Goal: Use online tool/utility

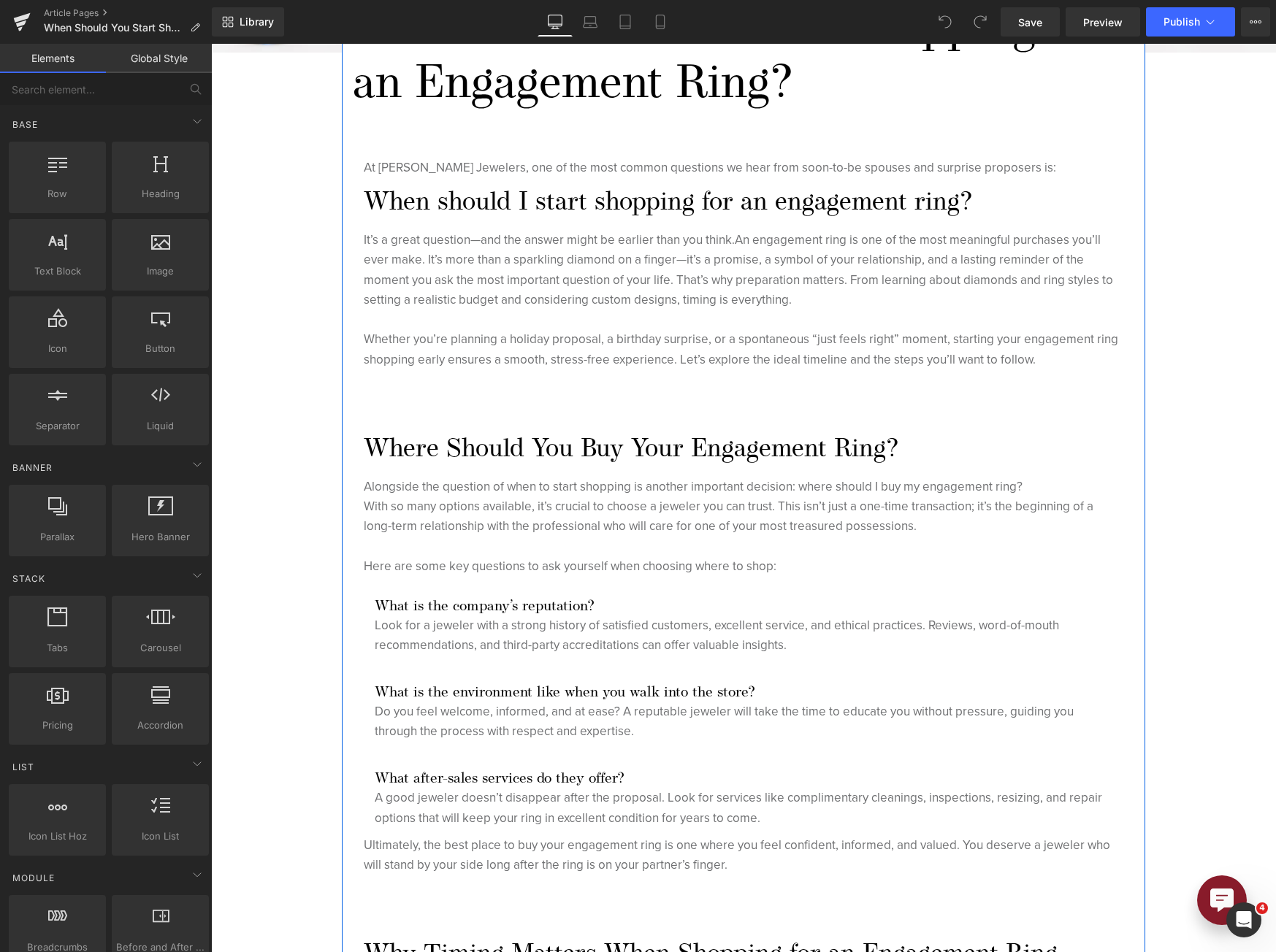
scroll to position [147, 0]
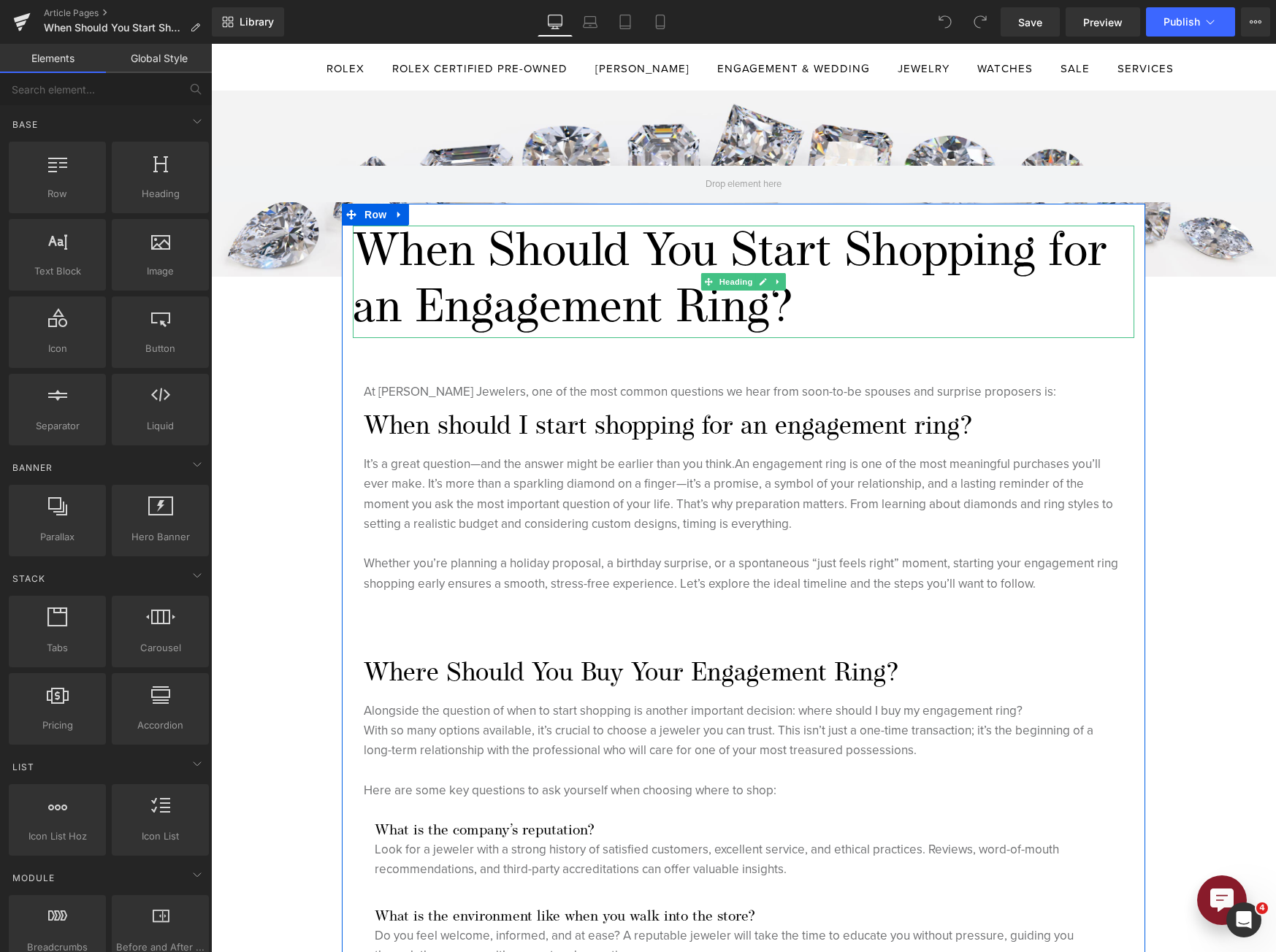
click at [883, 302] on h1 "When Should You Start Shopping for an Engagement Ring?" at bounding box center [744, 281] width 782 height 113
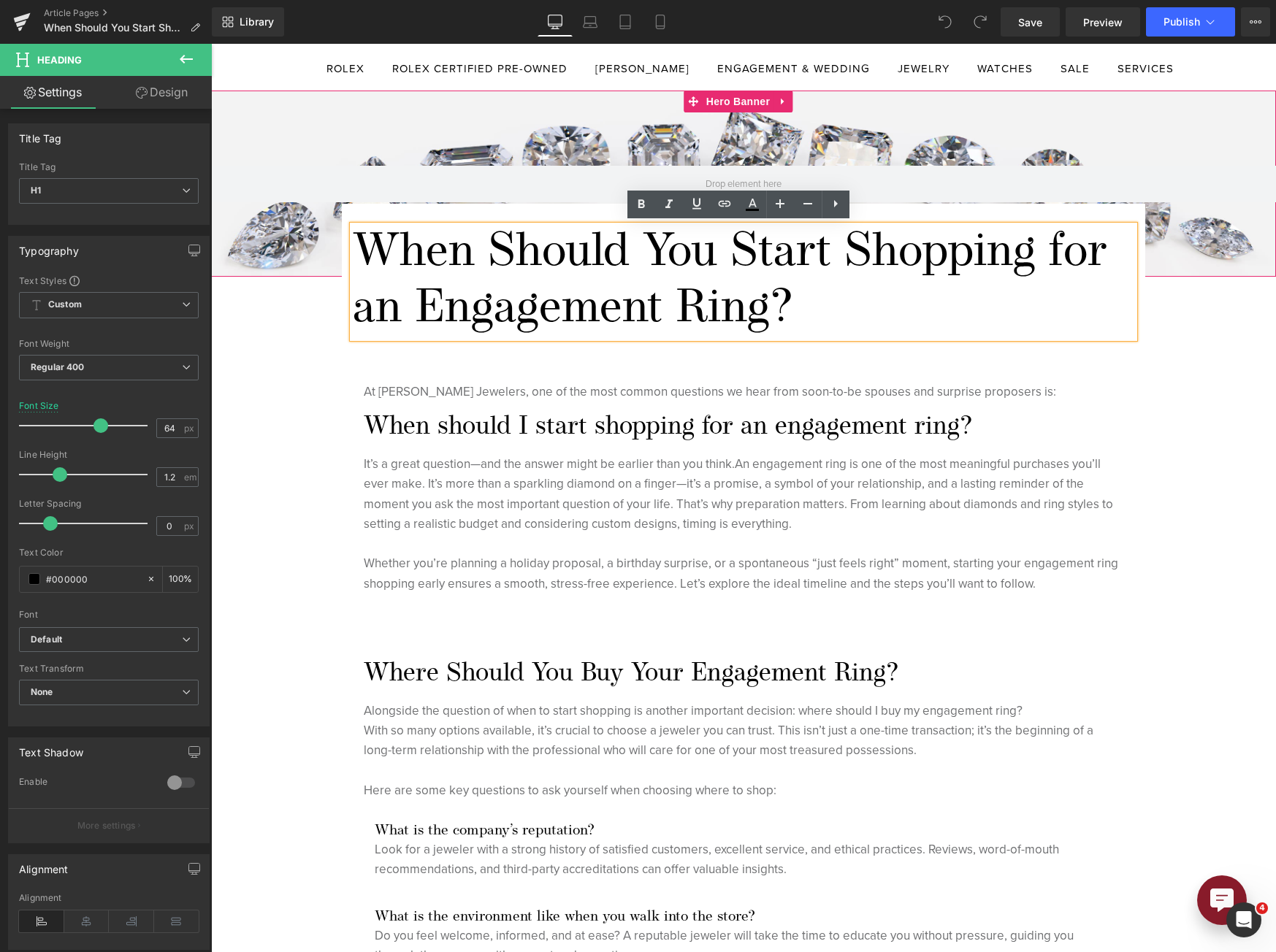
click at [405, 132] on div at bounding box center [744, 183] width 1065 height 186
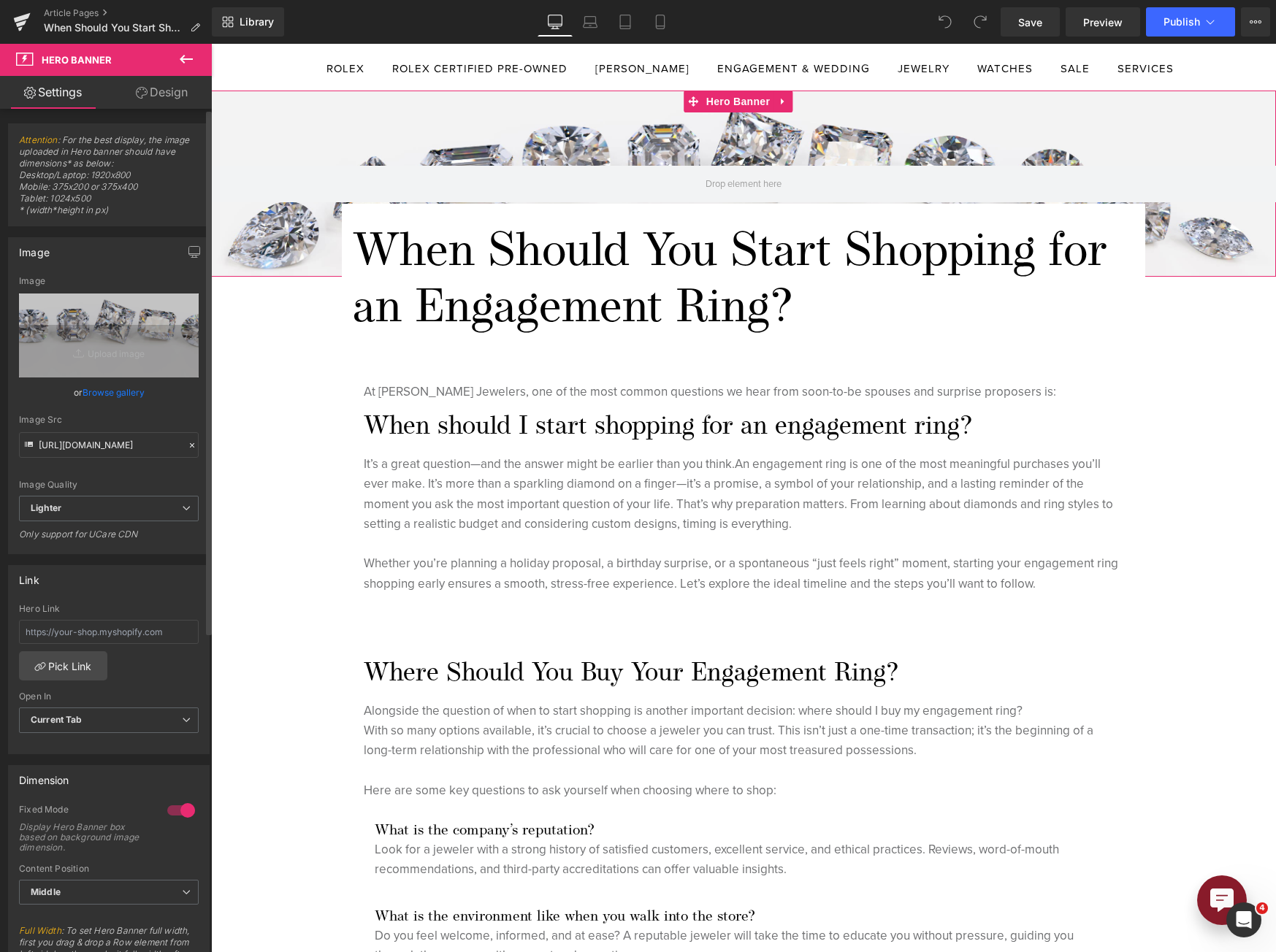
drag, startPoint x: 182, startPoint y: 304, endPoint x: 133, endPoint y: 368, distance: 80.6
click at [184, 304] on icon at bounding box center [187, 303] width 7 height 7
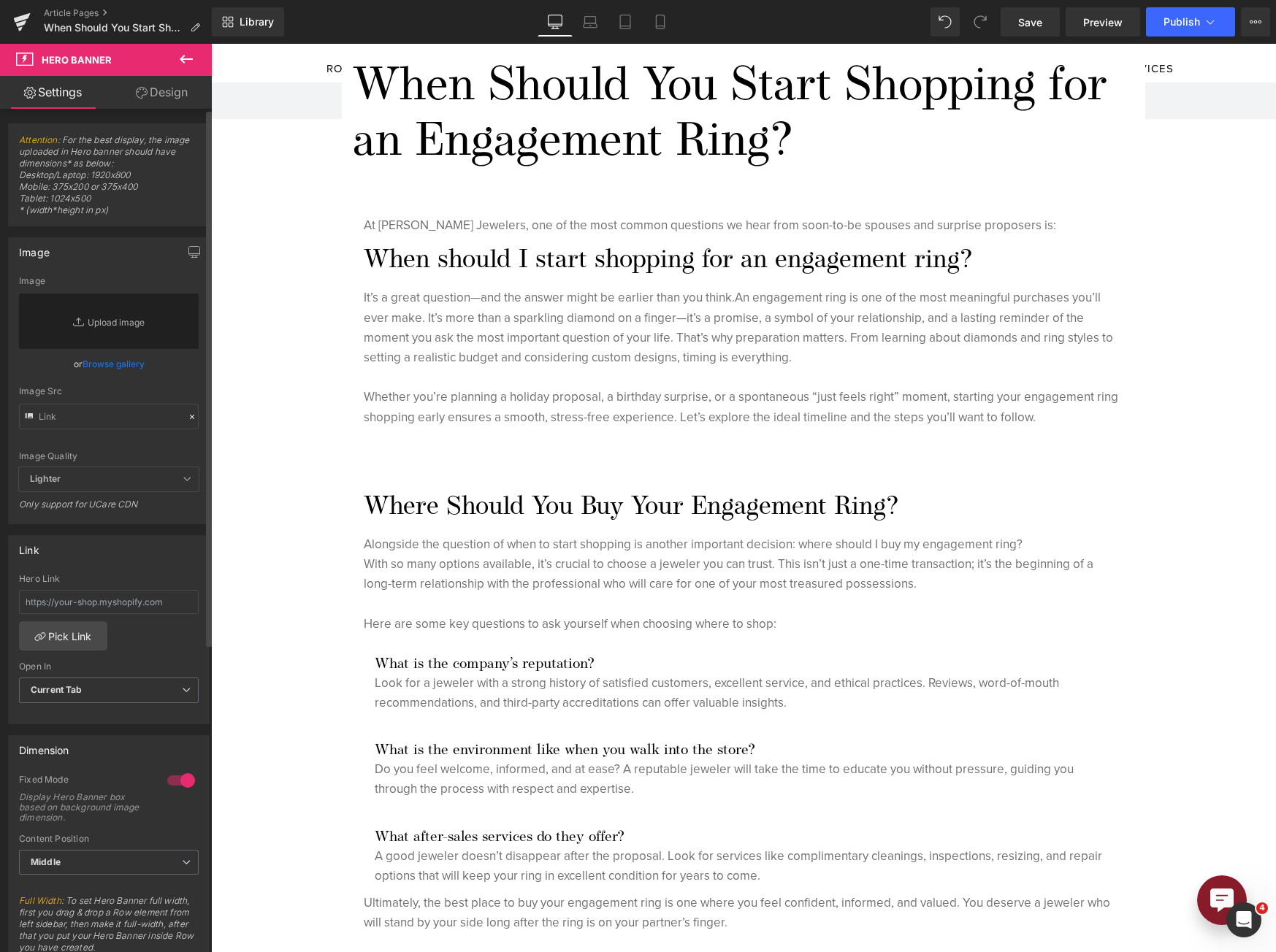
click at [120, 365] on link "Browse gallery" at bounding box center [114, 364] width 62 height 26
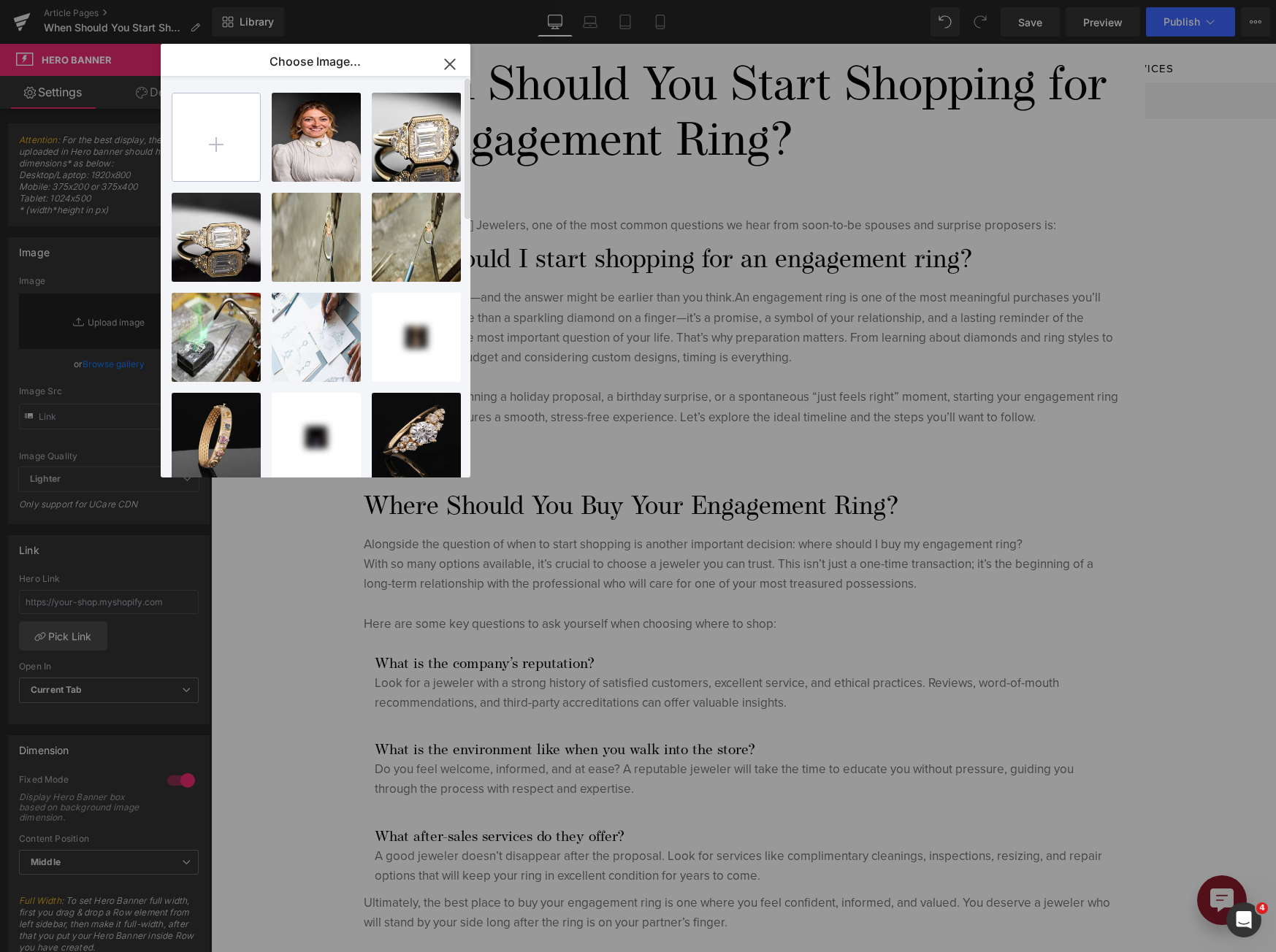
click at [241, 127] on input "file" at bounding box center [216, 138] width 88 height 88
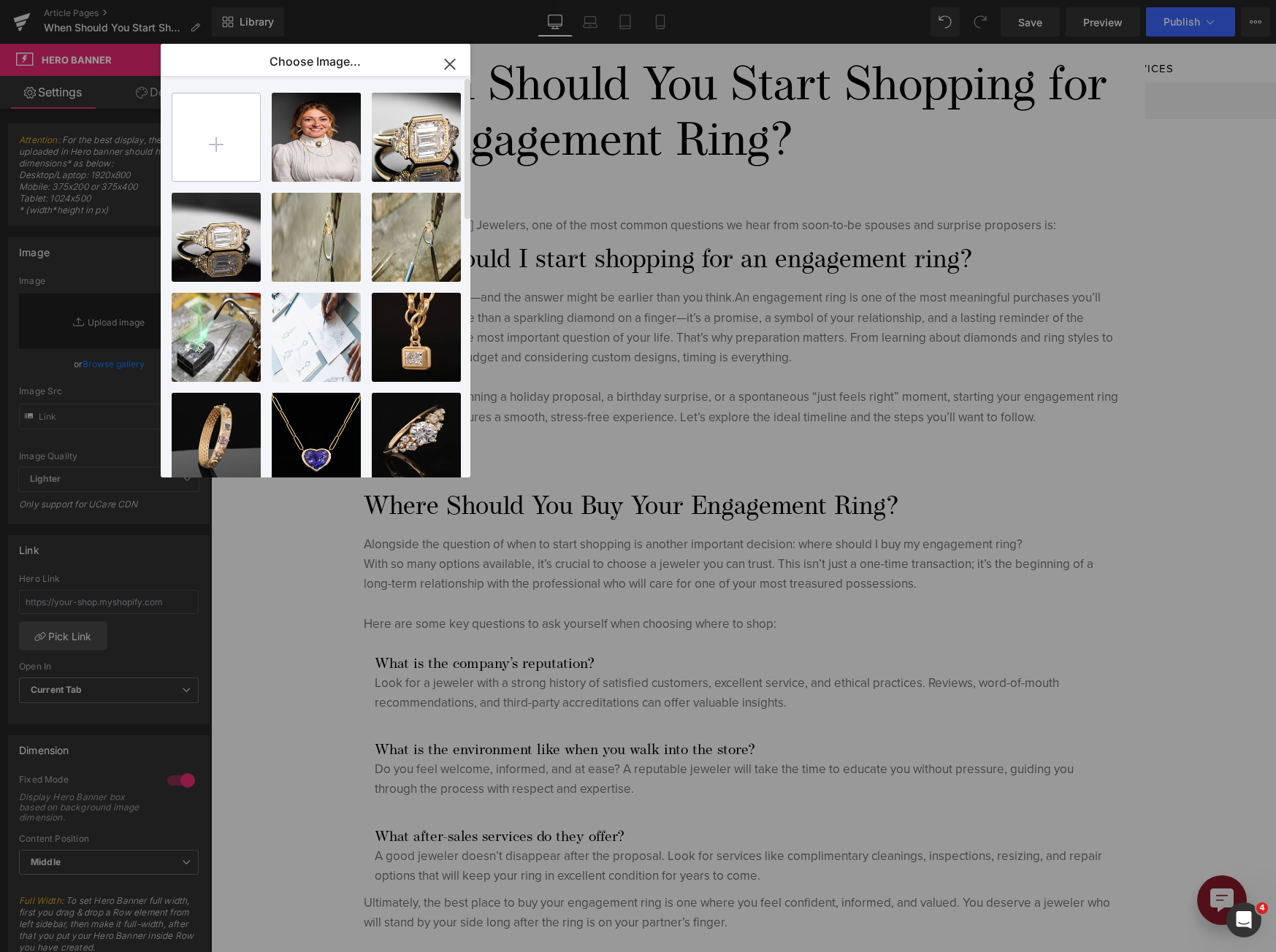
type input "C:\fakepath\1000_F_211241746_nPdxGPX71f9IIqPGMFH0fWPN9eGXWOJA_crop.jpg"
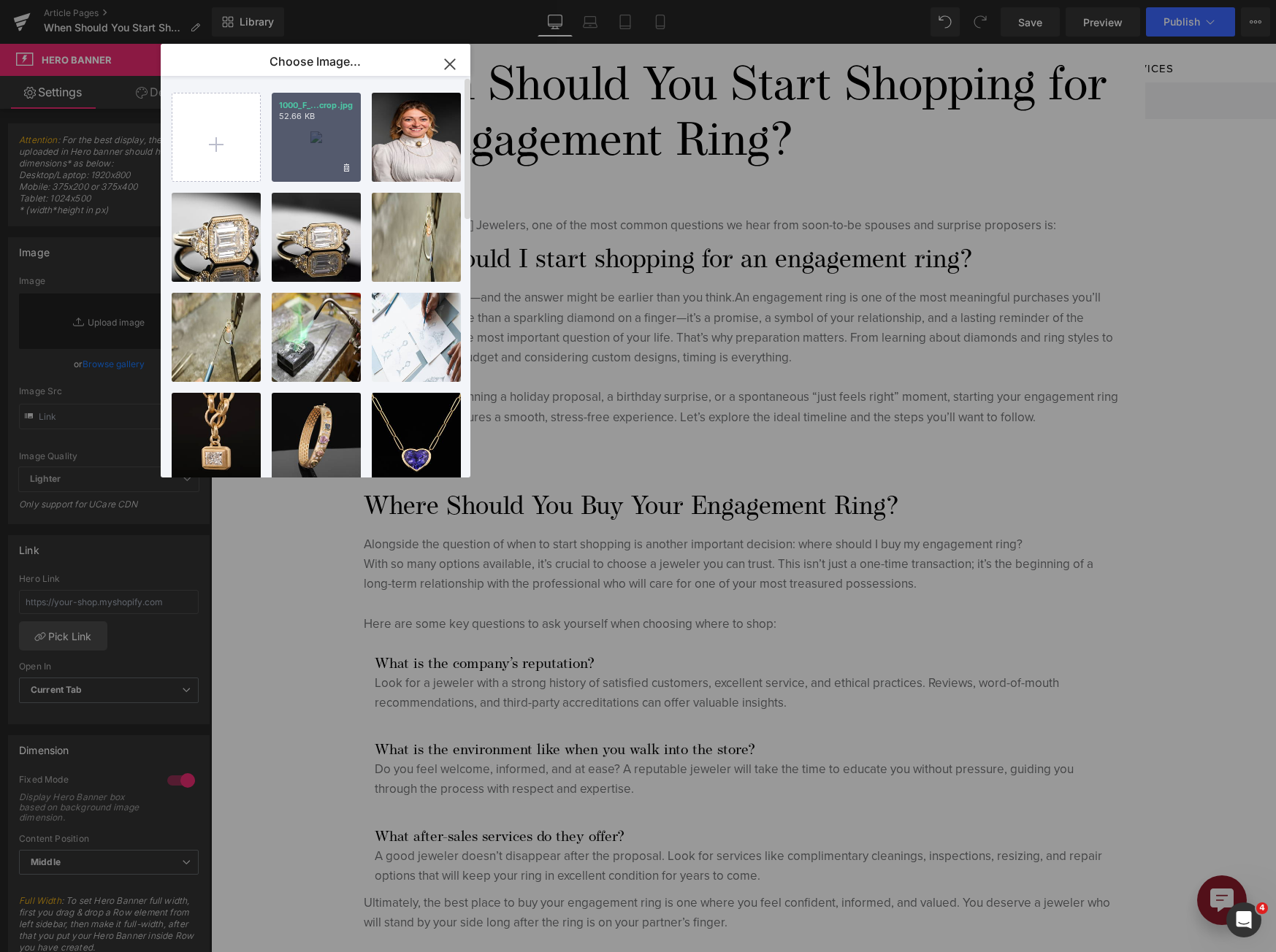
drag, startPoint x: 307, startPoint y: 126, endPoint x: 1, endPoint y: 220, distance: 320.1
click at [307, 126] on div "1000_F_...crop.jpg 52.66 KB" at bounding box center [315, 137] width 89 height 89
type input "[URL][DOMAIN_NAME]"
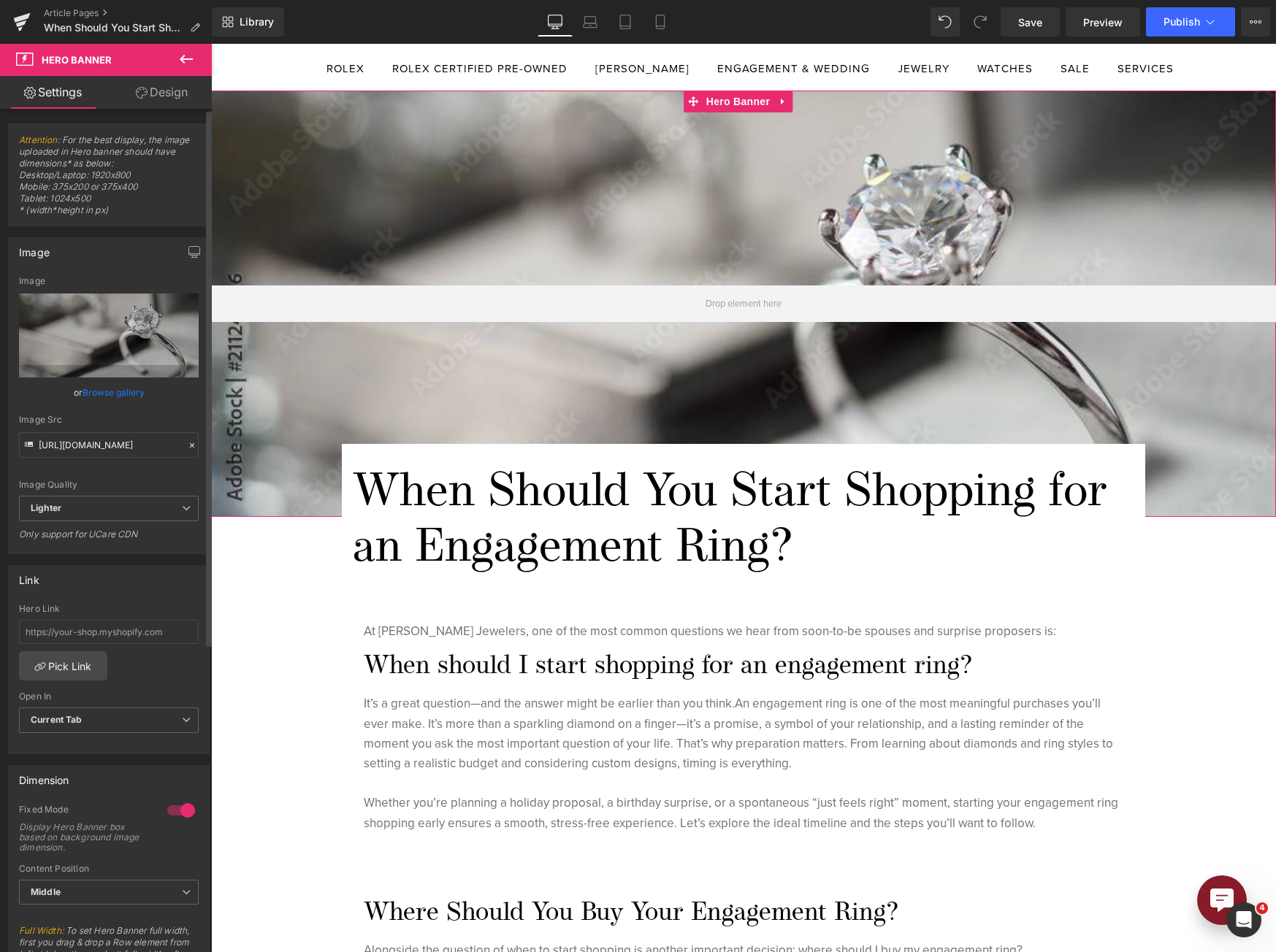
click at [125, 398] on link "Browse gallery" at bounding box center [114, 393] width 62 height 26
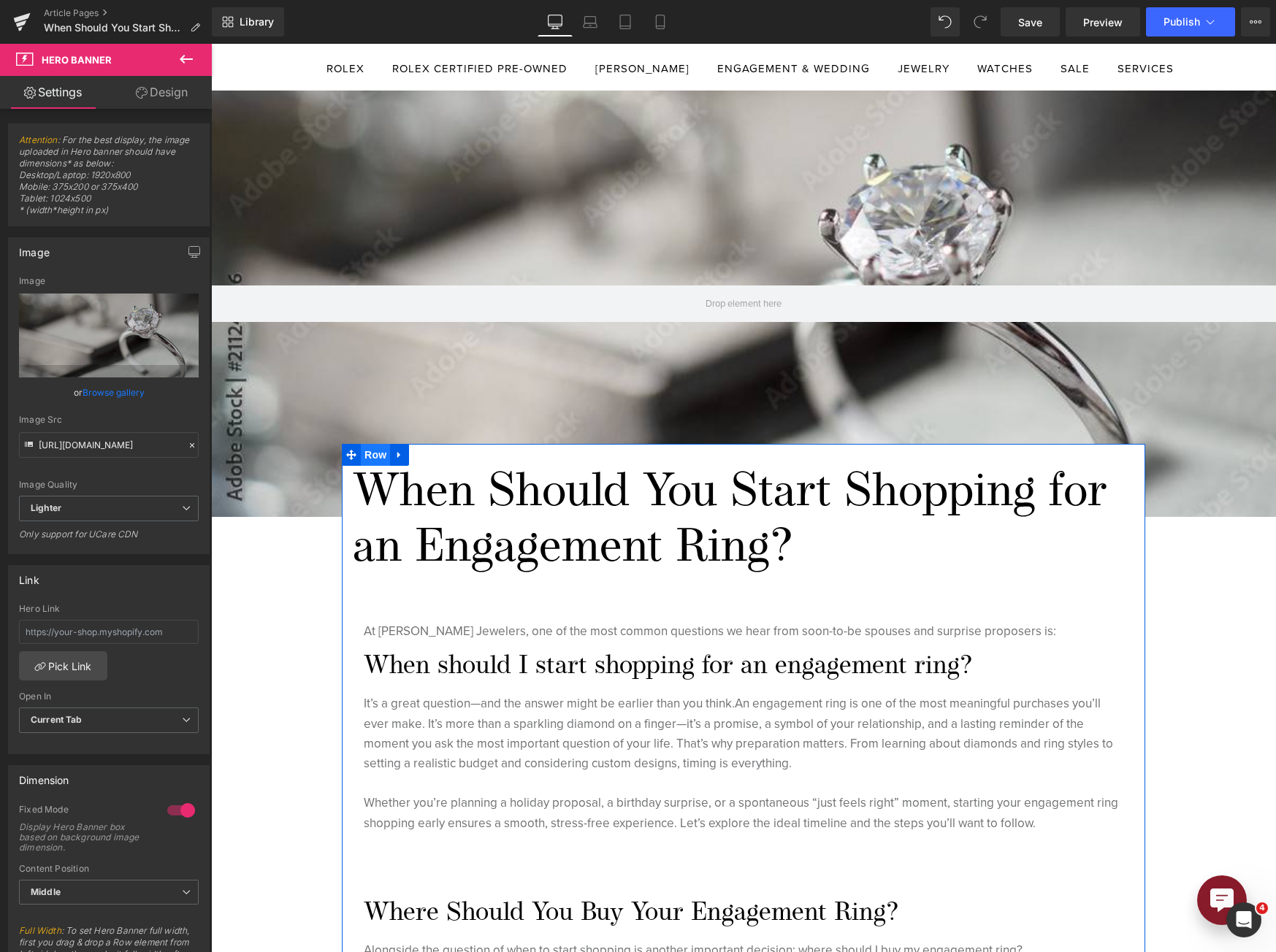
click at [373, 449] on span "Row" at bounding box center [375, 455] width 29 height 22
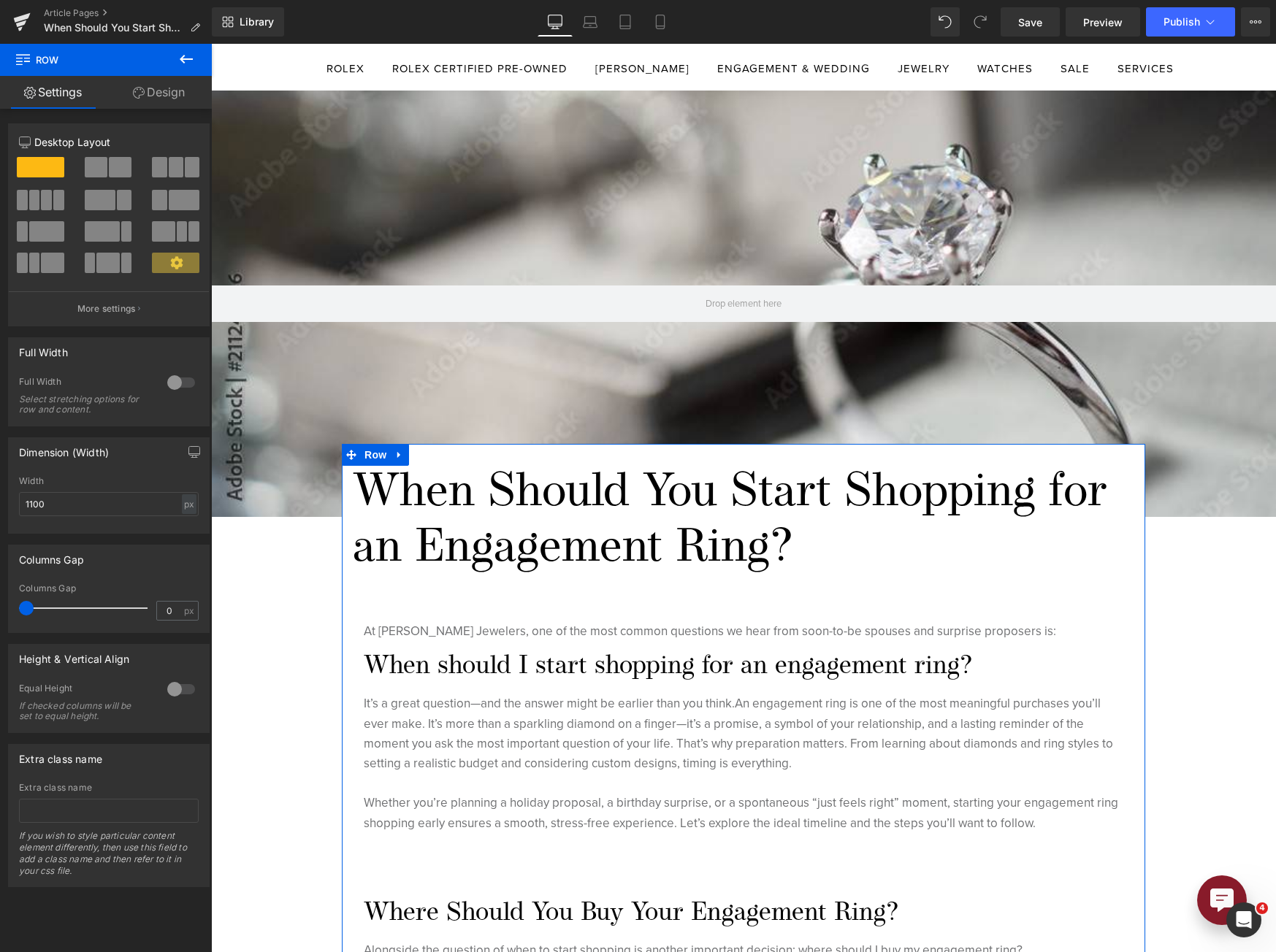
click at [173, 93] on link "Design" at bounding box center [159, 92] width 106 height 33
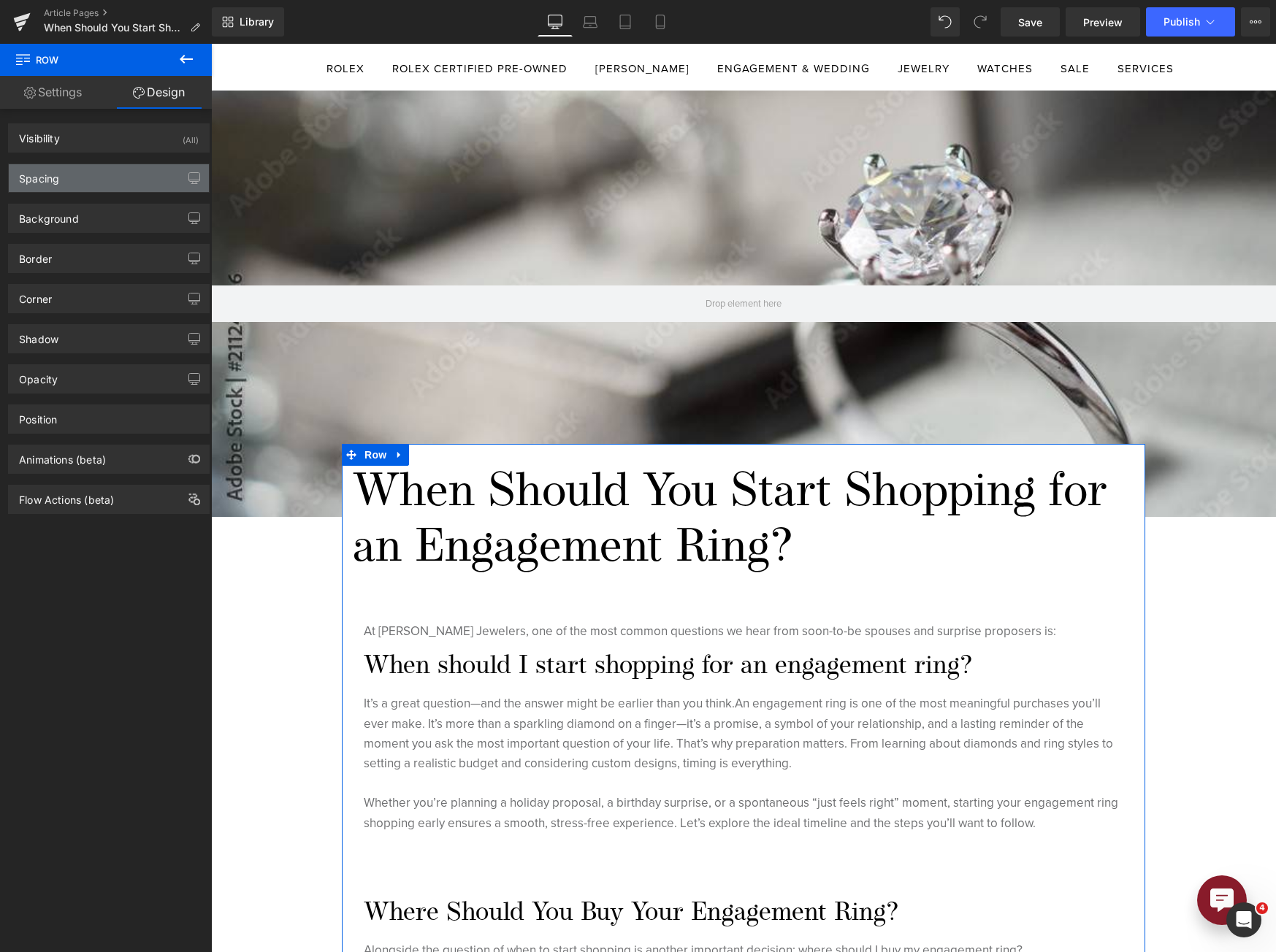
click at [118, 168] on div "Spacing" at bounding box center [109, 178] width 200 height 28
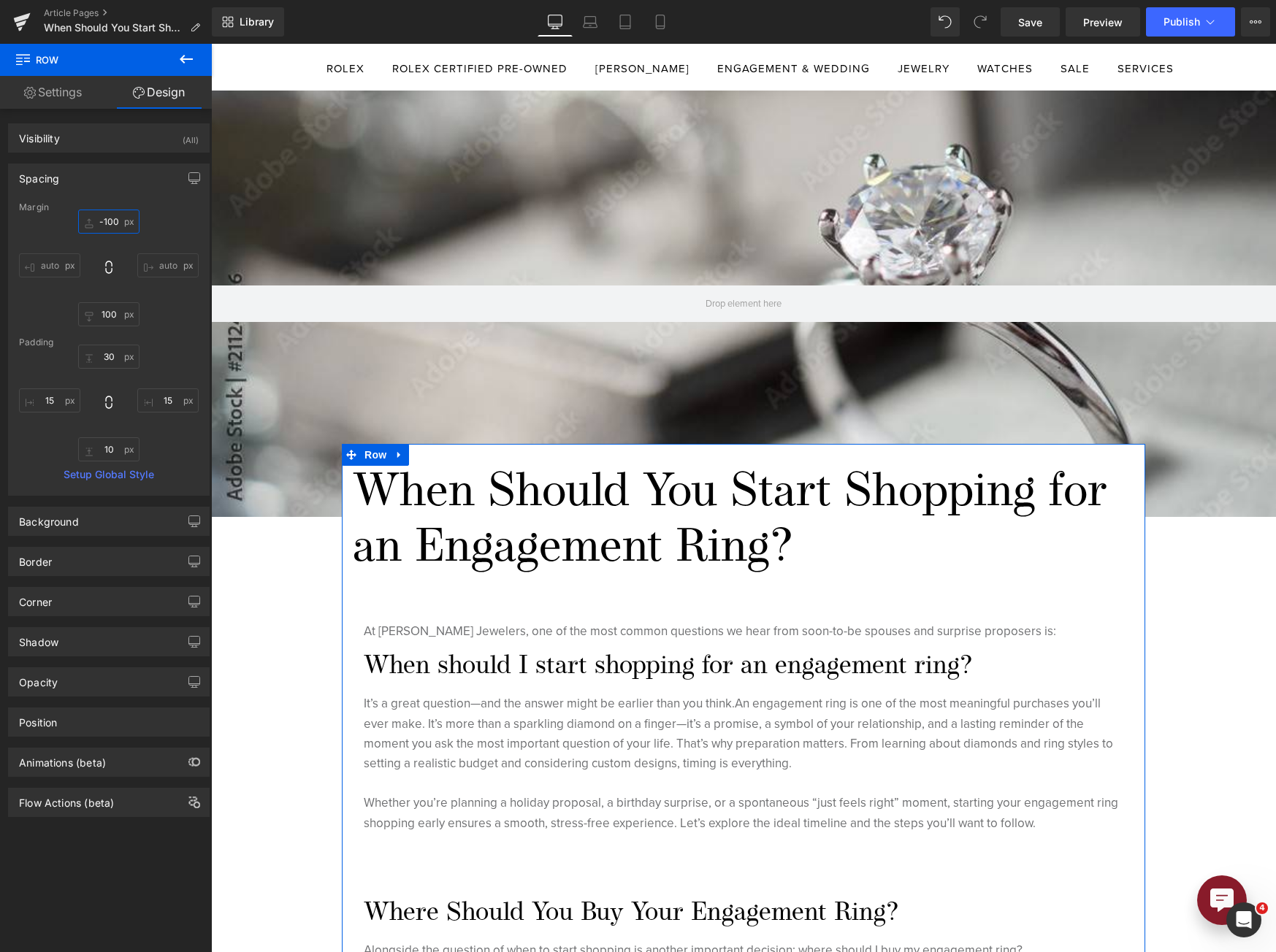
click at [108, 226] on input "-100" at bounding box center [109, 221] width 62 height 24
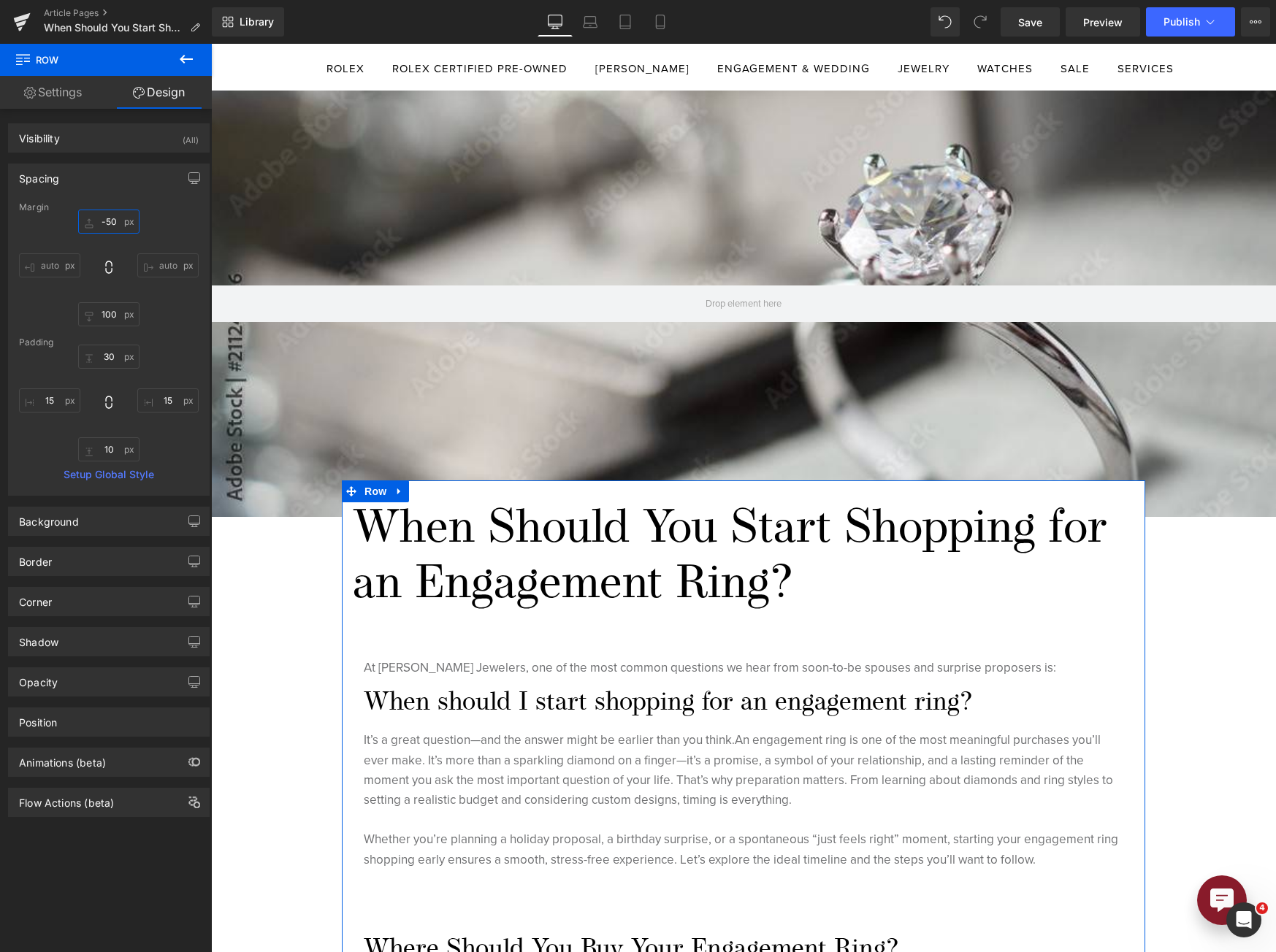
click at [110, 223] on input "-50" at bounding box center [109, 221] width 62 height 24
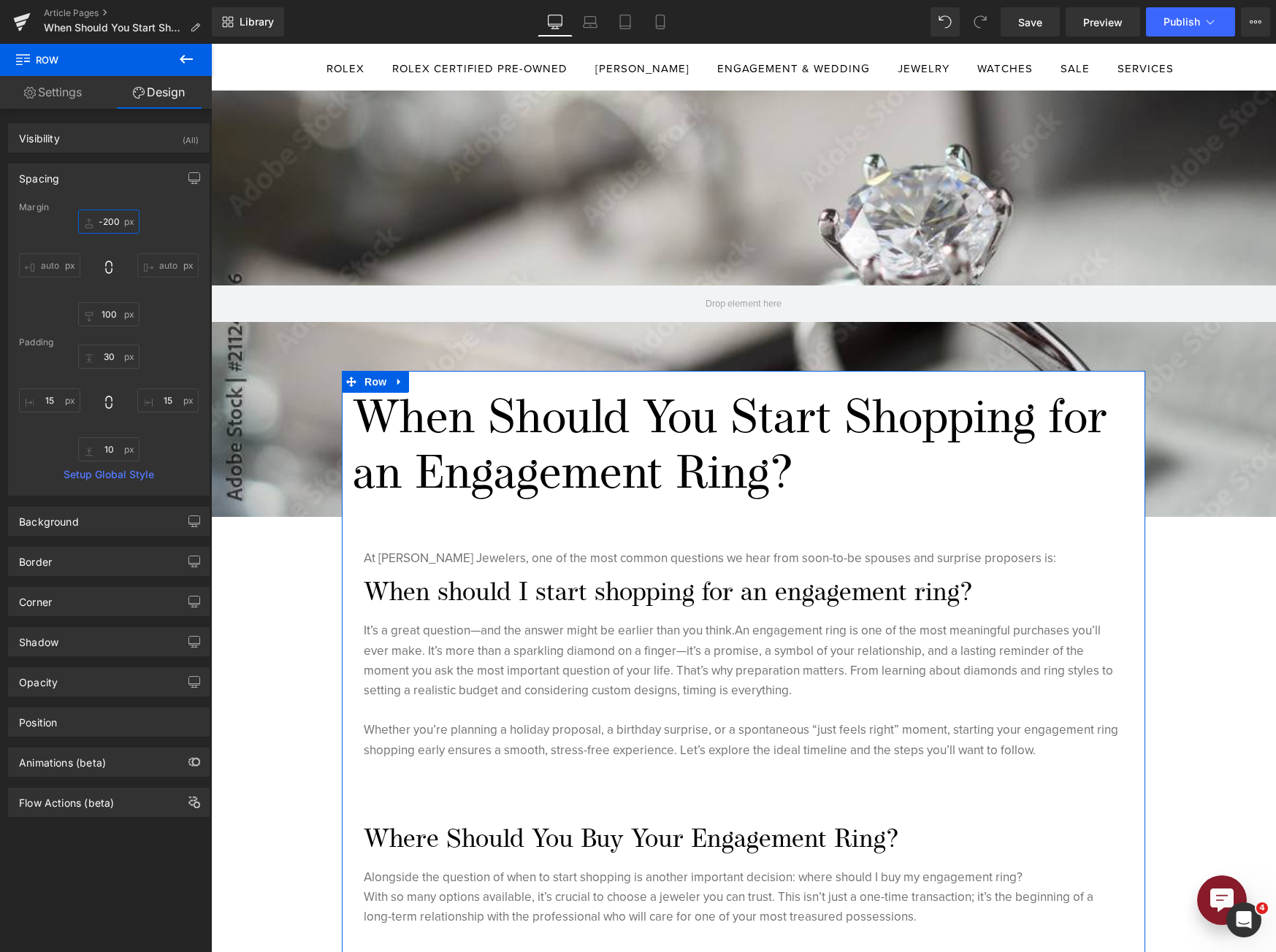
drag, startPoint x: 102, startPoint y: 225, endPoint x: 116, endPoint y: 225, distance: 14.0
click at [116, 225] on input "-200" at bounding box center [109, 221] width 62 height 24
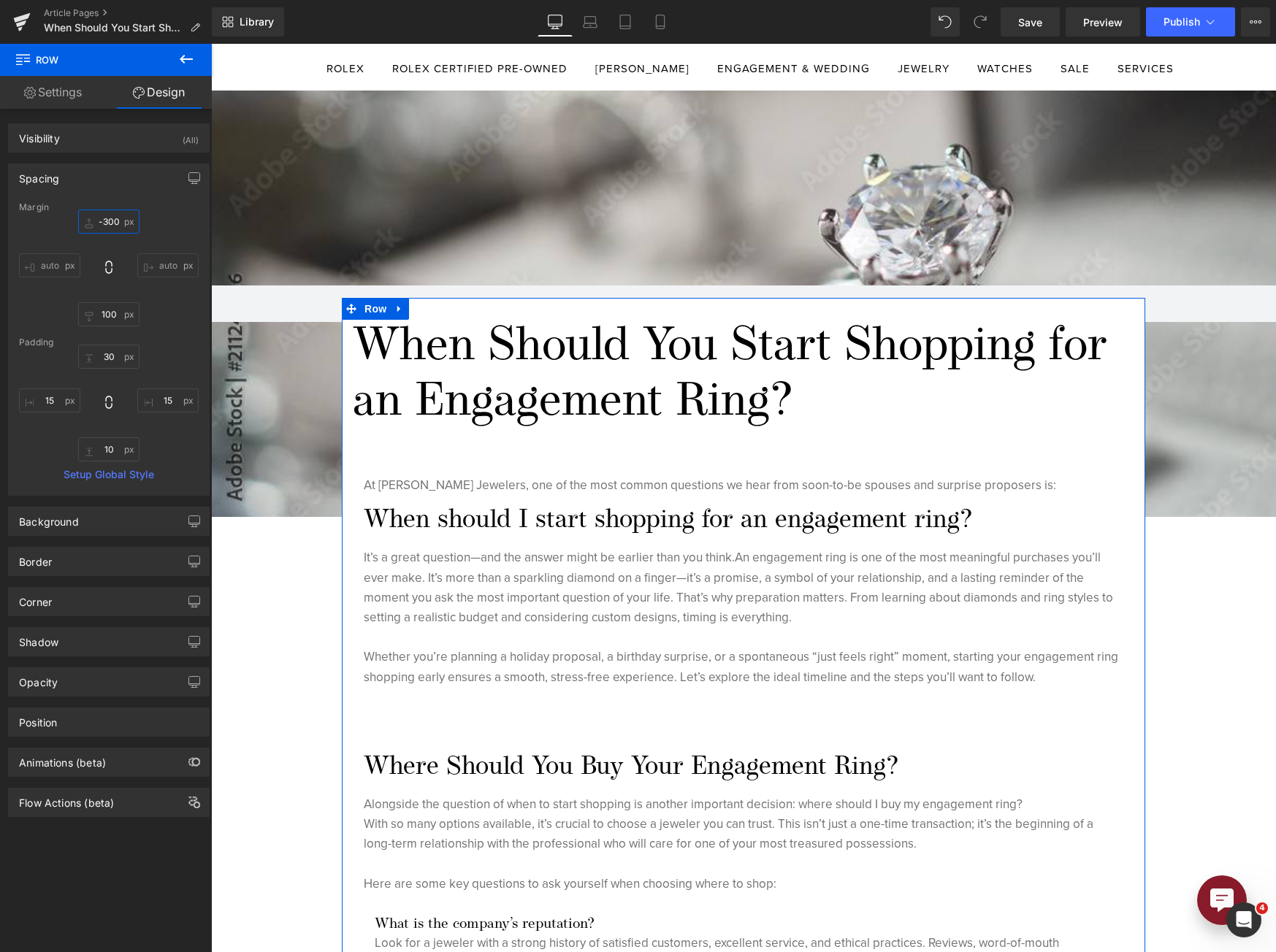
drag, startPoint x: 101, startPoint y: 221, endPoint x: 122, endPoint y: 224, distance: 21.2
click at [122, 224] on input "-300" at bounding box center [109, 221] width 62 height 24
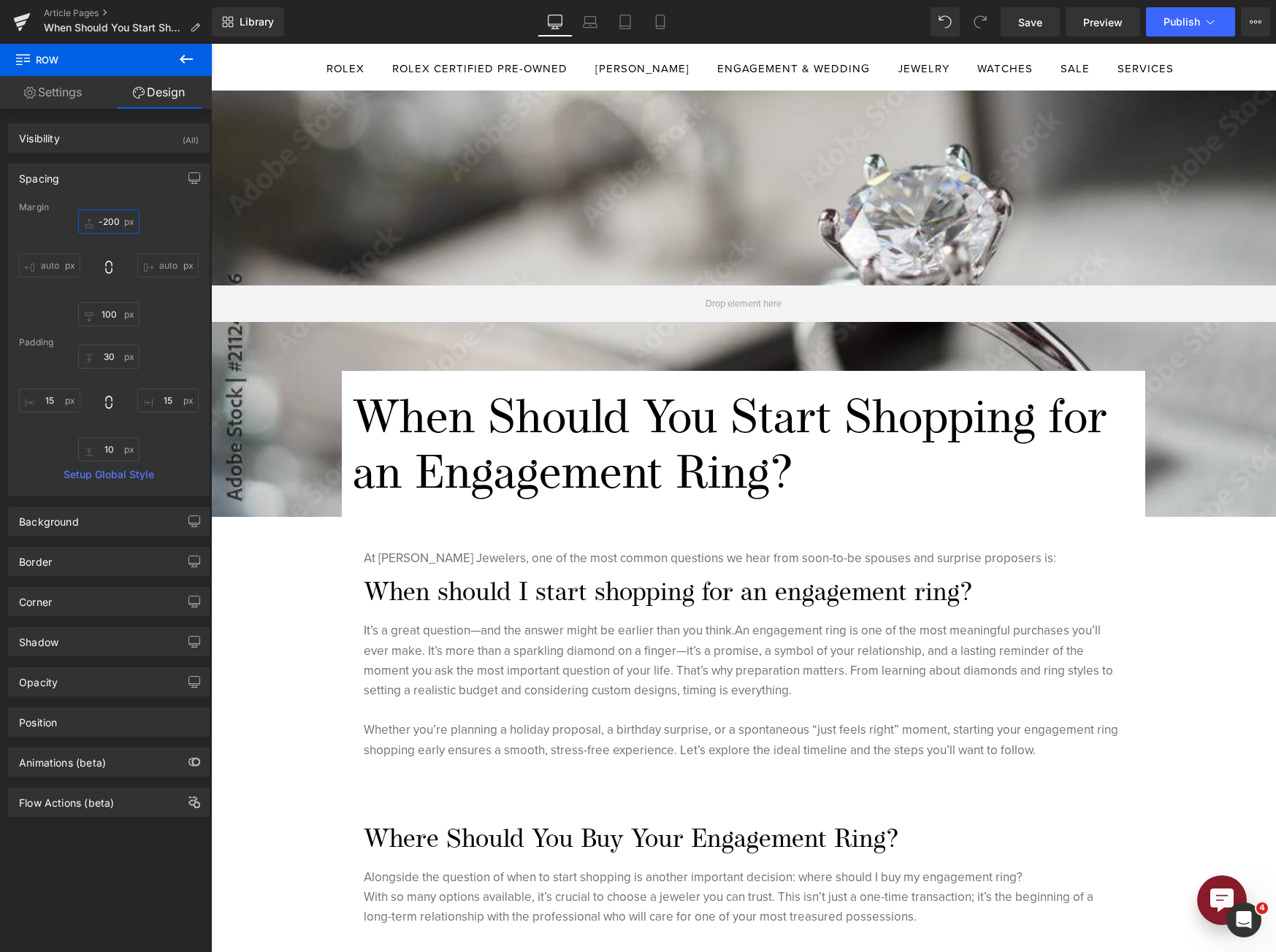
type input "-200"
